Goal: Task Accomplishment & Management: Complete application form

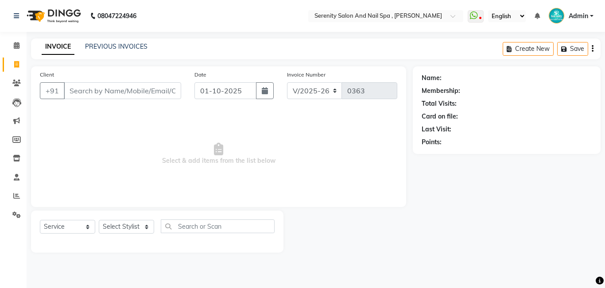
select select "433"
select select "service"
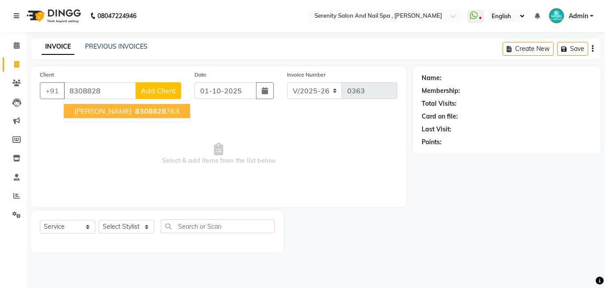
click at [128, 106] on button "[PERSON_NAME] 8308828 763" at bounding box center [127, 111] width 126 height 14
type input "8308828763"
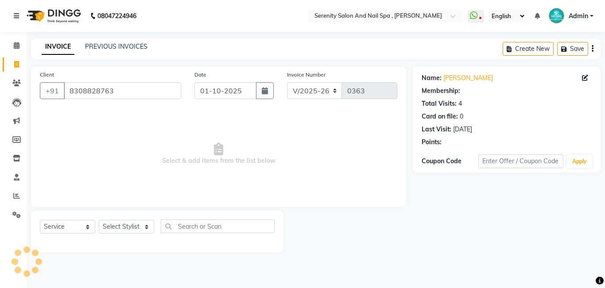
select select "1: Object"
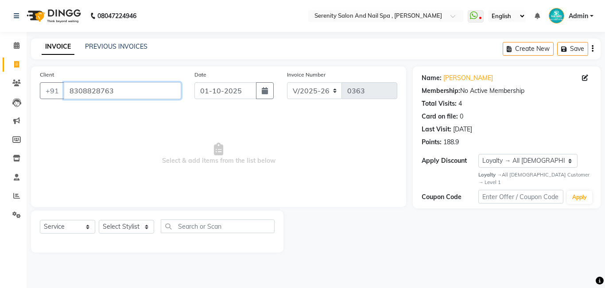
click at [124, 90] on input "8308828763" at bounding box center [122, 90] width 117 height 17
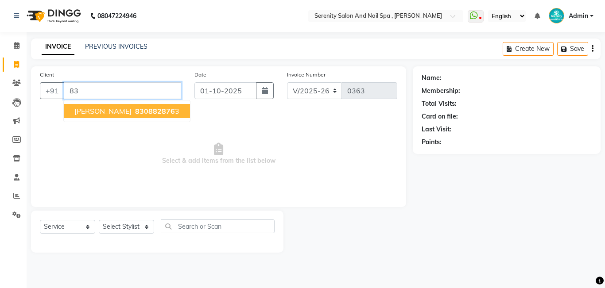
type input "8"
click at [135, 111] on span "869200" at bounding box center [148, 111] width 27 height 9
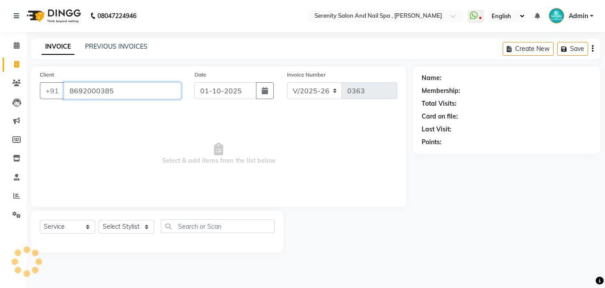
type input "8692000385"
select select "1: Object"
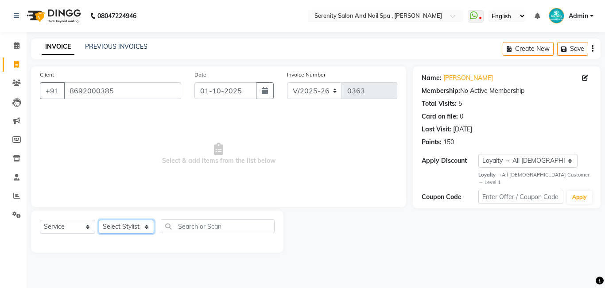
click at [147, 226] on select "Select Stylist Poonam [PERSON_NAME] [PERSON_NAME] [PERSON_NAME]" at bounding box center [126, 227] width 55 height 14
select select "89716"
click at [99, 220] on select "Select Stylist Poonam [PERSON_NAME] [PERSON_NAME] [PERSON_NAME]" at bounding box center [126, 227] width 55 height 14
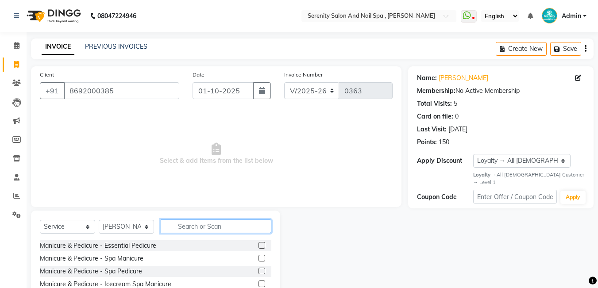
click at [221, 230] on input "text" at bounding box center [216, 227] width 111 height 14
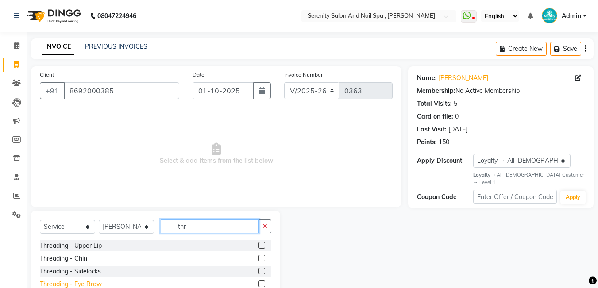
type input "thr"
click at [74, 282] on div "Threading - Eye Brow" at bounding box center [71, 284] width 62 height 9
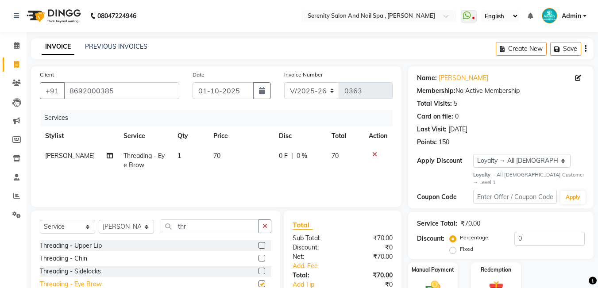
checkbox input "false"
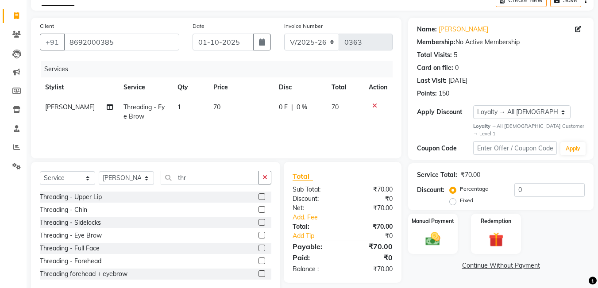
scroll to position [55, 0]
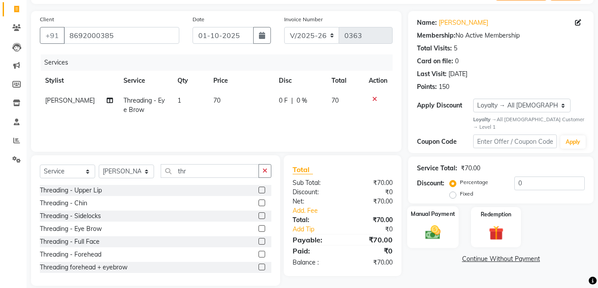
click at [431, 214] on div "Manual Payment" at bounding box center [434, 227] width 52 height 42
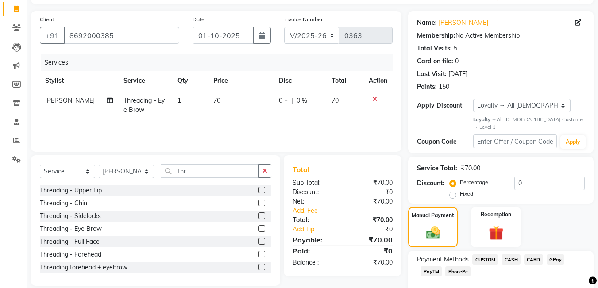
click at [554, 255] on span "GPay" at bounding box center [556, 260] width 18 height 10
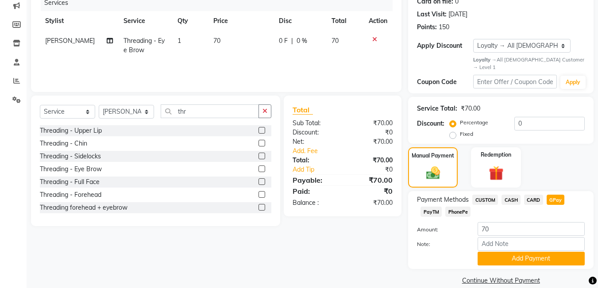
scroll to position [120, 0]
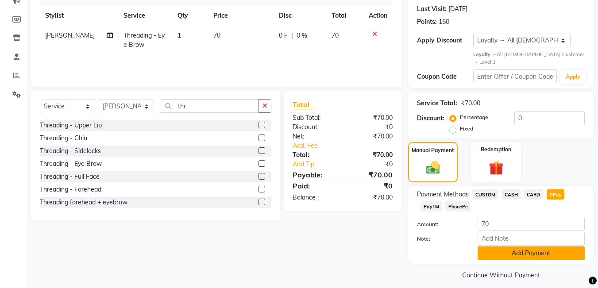
click at [551, 247] on button "Add Payment" at bounding box center [531, 254] width 107 height 14
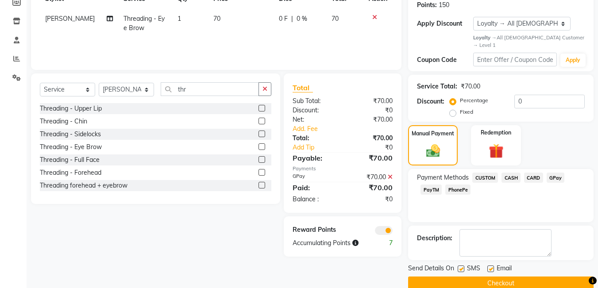
scroll to position [146, 0]
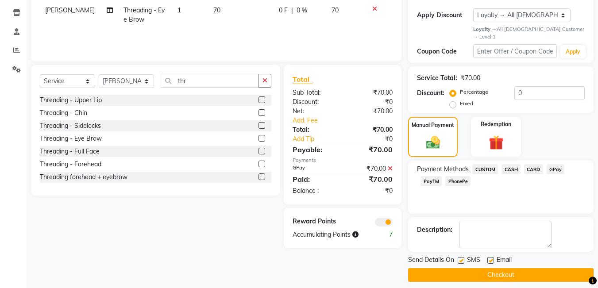
click at [527, 269] on button "Checkout" at bounding box center [501, 275] width 186 height 14
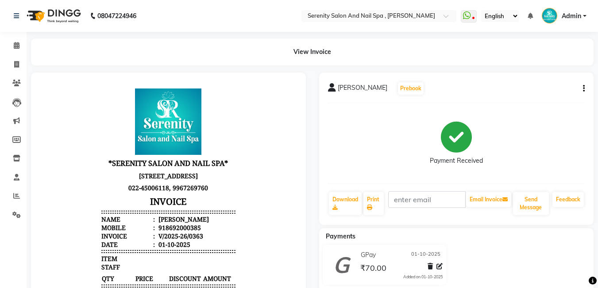
select select "433"
select select "service"
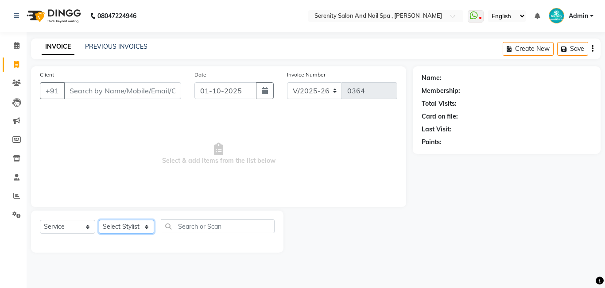
click at [149, 229] on select "Select Stylist Poonam [PERSON_NAME] [PERSON_NAME] [PERSON_NAME]" at bounding box center [126, 227] width 55 height 14
click at [286, 166] on span "Select & add items from the list below" at bounding box center [218, 154] width 357 height 89
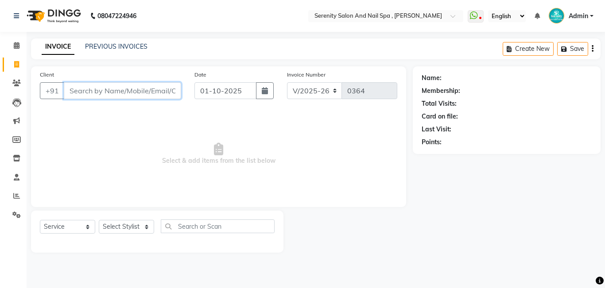
click at [74, 90] on input "Client" at bounding box center [122, 90] width 117 height 17
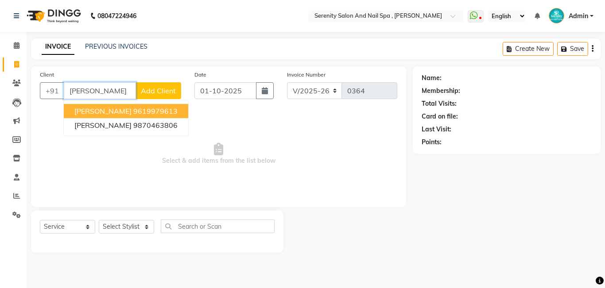
click at [121, 113] on span "[PERSON_NAME]" at bounding box center [102, 111] width 57 height 9
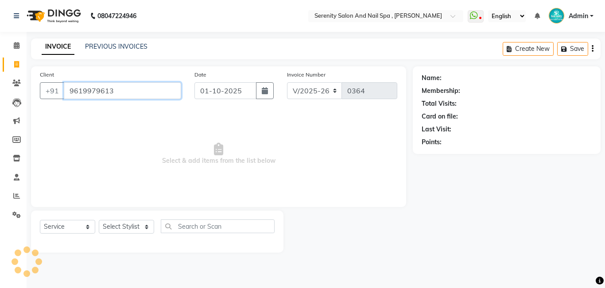
type input "9619979613"
select select "1: Object"
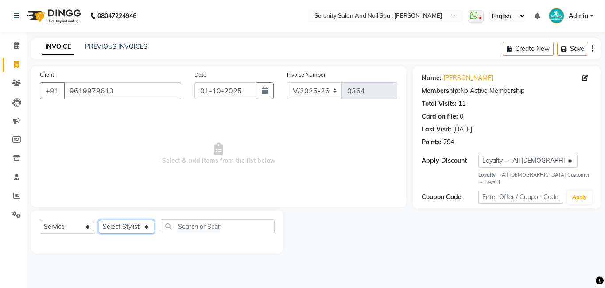
click at [146, 229] on select "Select Stylist Poonam [PERSON_NAME] [PERSON_NAME] [PERSON_NAME]" at bounding box center [126, 227] width 55 height 14
select select "69659"
click at [99, 220] on select "Select Stylist Poonam [PERSON_NAME] [PERSON_NAME] [PERSON_NAME]" at bounding box center [126, 227] width 55 height 14
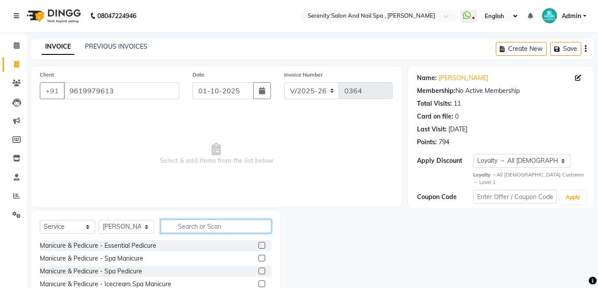
click at [174, 223] on input "text" at bounding box center [216, 227] width 111 height 14
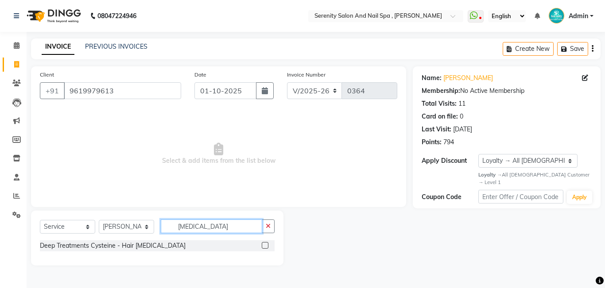
type input "[MEDICAL_DATA]"
click at [264, 244] on label at bounding box center [265, 245] width 7 height 7
click at [264, 244] on input "checkbox" at bounding box center [265, 246] width 6 height 6
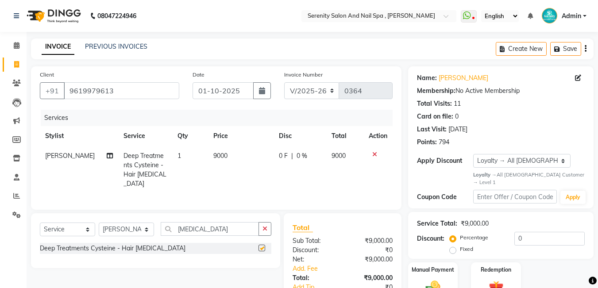
checkbox input "false"
click at [214, 155] on span "9000" at bounding box center [221, 156] width 14 height 8
select select "69659"
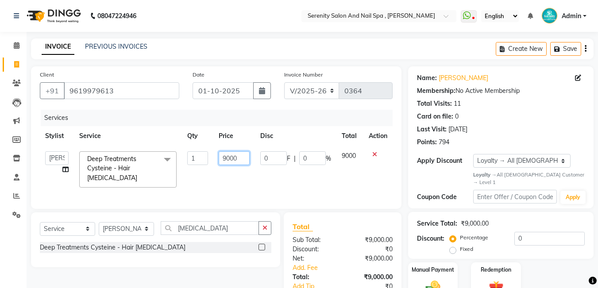
click at [229, 158] on input "9000" at bounding box center [234, 158] width 31 height 14
click at [245, 157] on input "249900" at bounding box center [234, 158] width 31 height 14
type input "2499"
click at [265, 190] on div "Services Stylist Service Qty Price Disc Total Action Poonam [PERSON_NAME] [PERS…" at bounding box center [216, 155] width 353 height 90
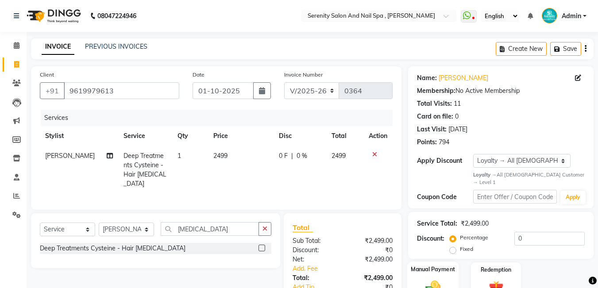
click at [437, 284] on img at bounding box center [433, 289] width 25 height 18
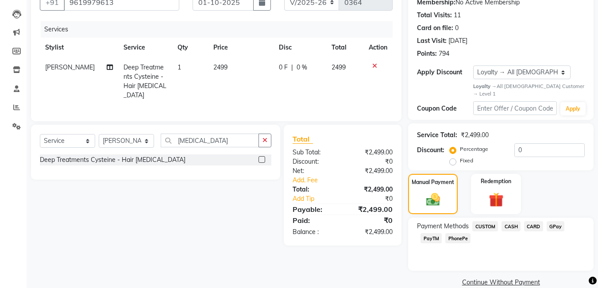
scroll to position [96, 0]
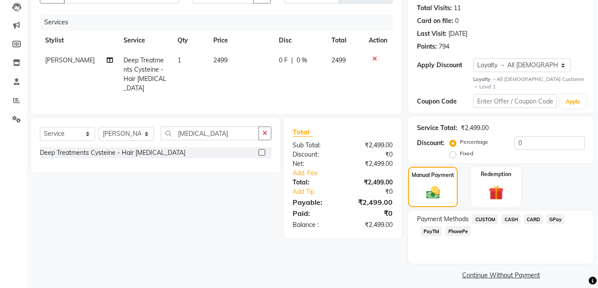
click at [554, 214] on span "GPay" at bounding box center [556, 219] width 18 height 10
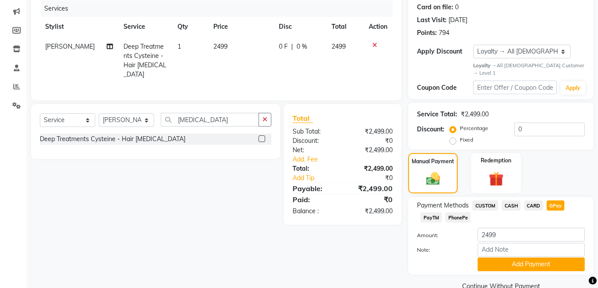
scroll to position [120, 0]
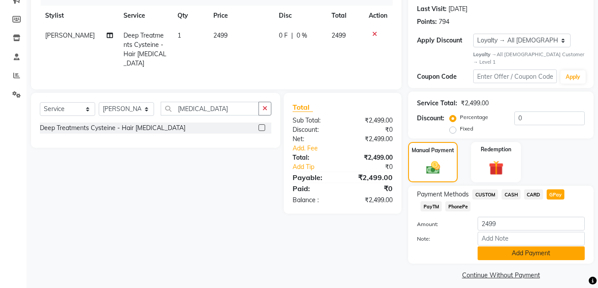
click at [514, 247] on button "Add Payment" at bounding box center [531, 254] width 107 height 14
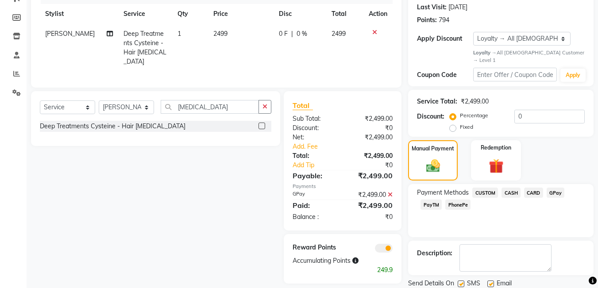
scroll to position [146, 0]
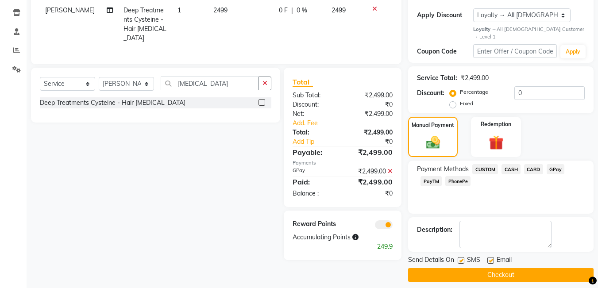
click at [498, 270] on button "Checkout" at bounding box center [501, 275] width 186 height 14
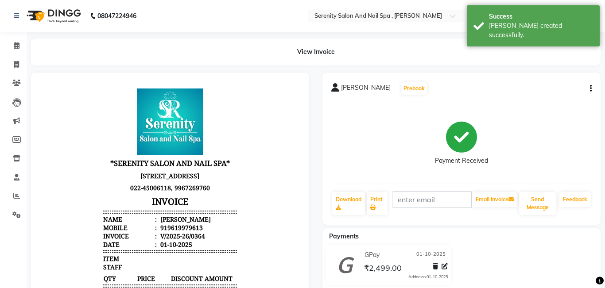
select select "service"
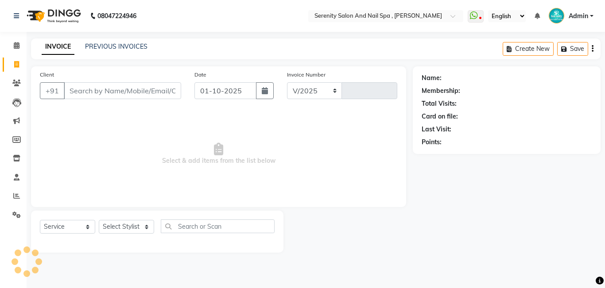
select select "433"
type input "0365"
